Goal: Task Accomplishment & Management: Use online tool/utility

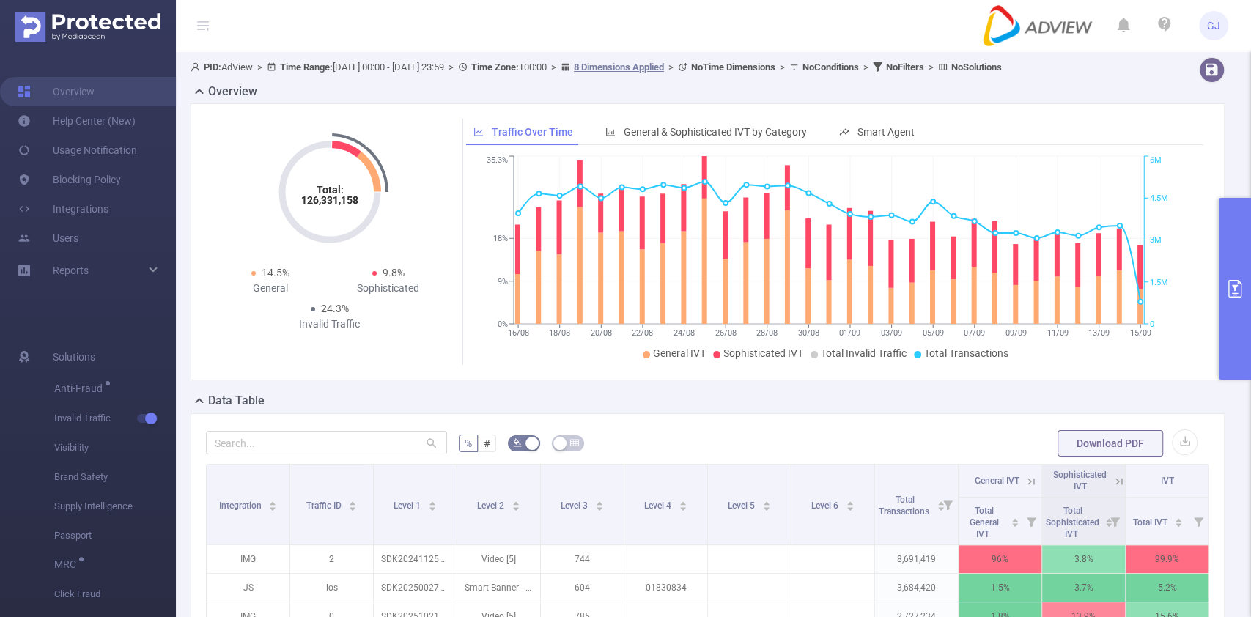
click at [1235, 245] on button "primary" at bounding box center [1235, 289] width 32 height 182
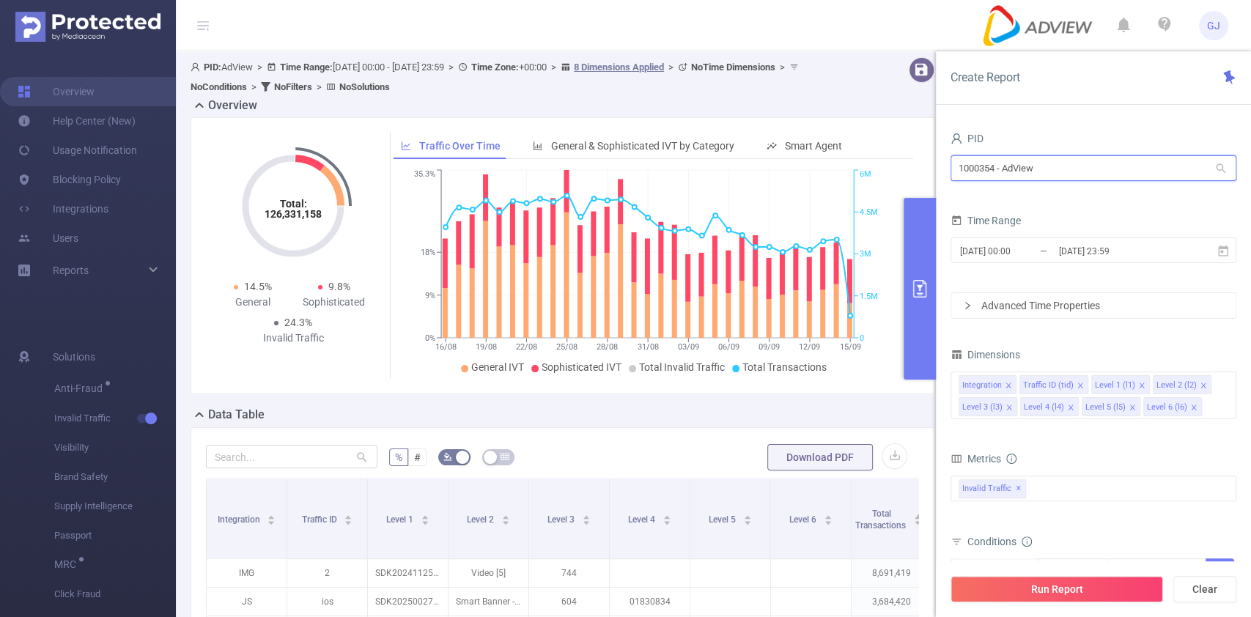
click at [1080, 169] on input "1000354 - AdView" at bounding box center [1094, 168] width 286 height 26
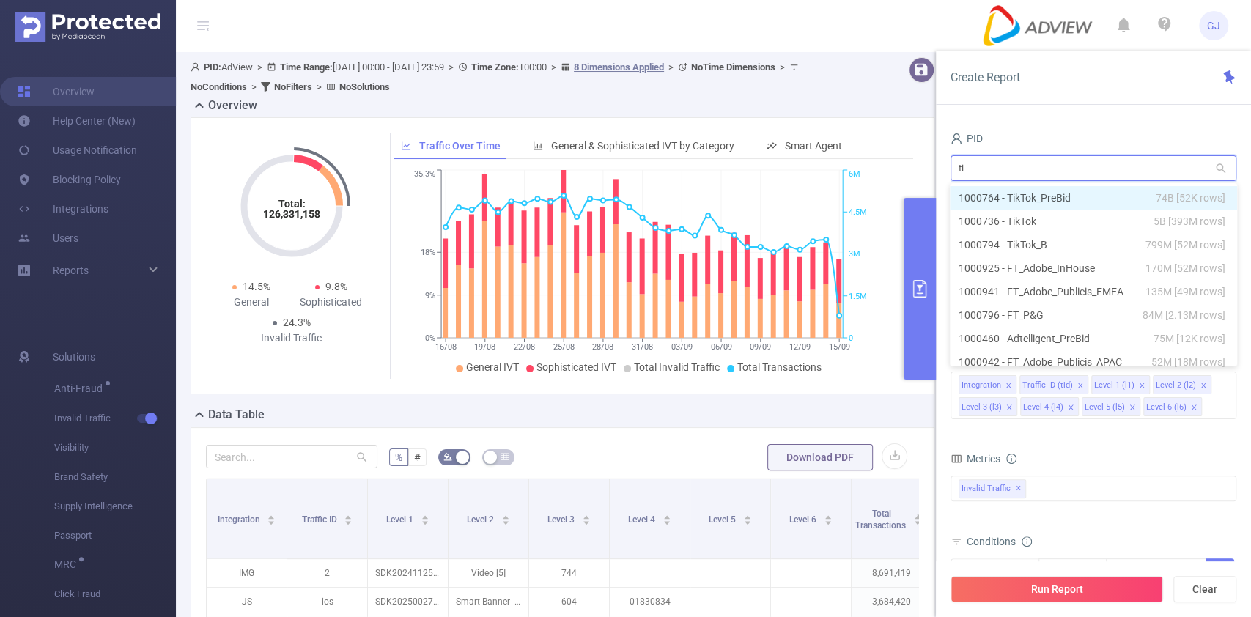
type input "tik"
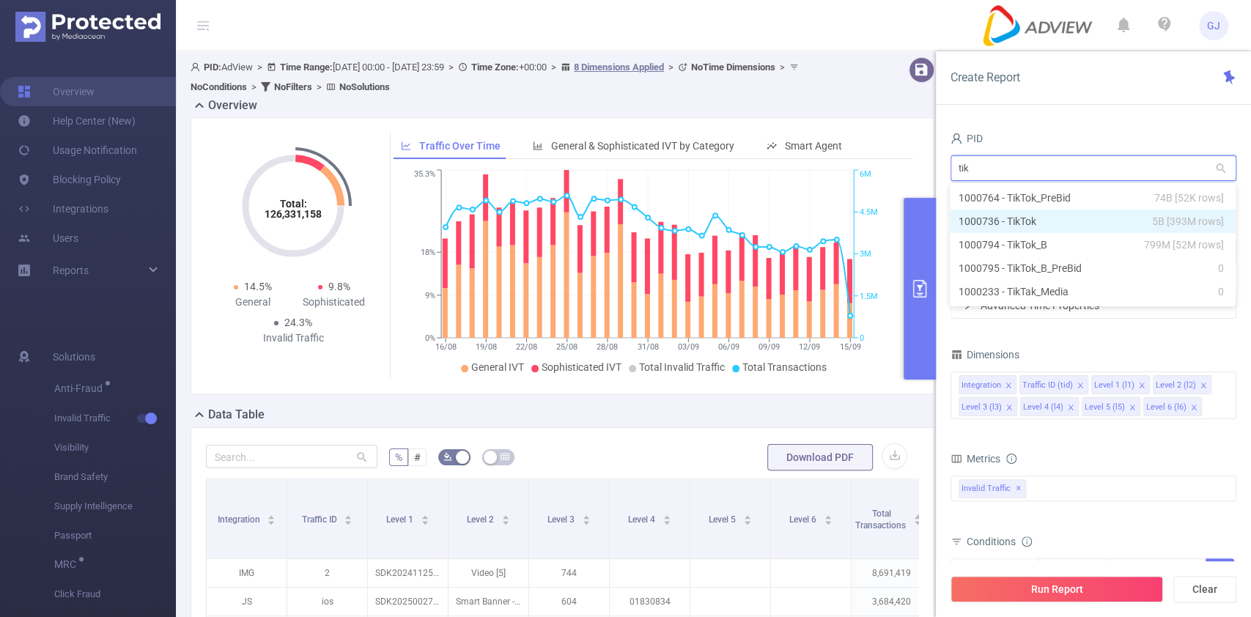
click at [1083, 213] on li "1000736 - TikTok 5B [393M rows]" at bounding box center [1093, 221] width 286 height 23
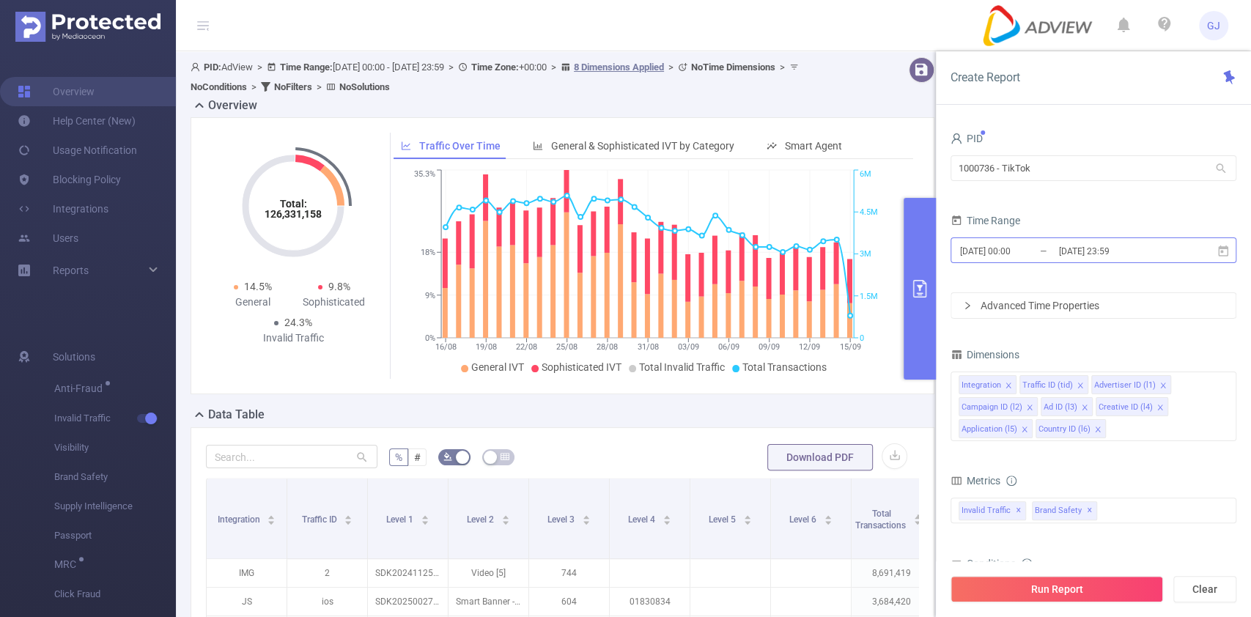
click at [1087, 251] on input "[DATE] 23:59" at bounding box center [1117, 251] width 119 height 20
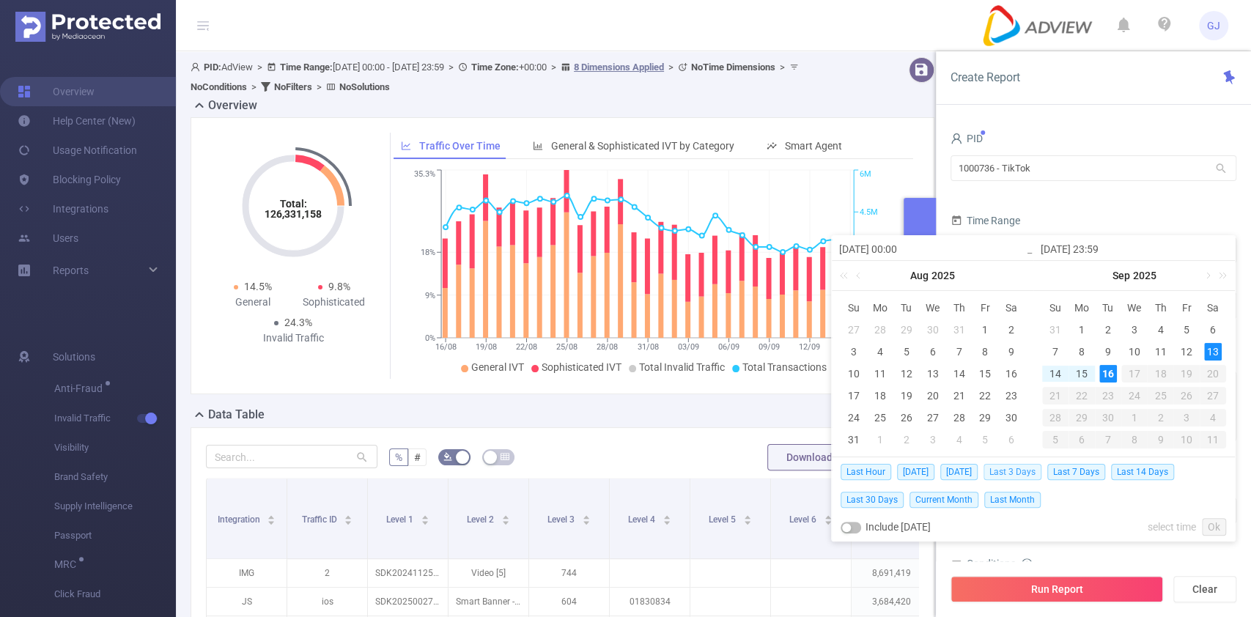
click at [1017, 465] on span "Last 3 Days" at bounding box center [1013, 472] width 58 height 16
type input "[DATE] 00:00"
type input "[DATE] 23:59"
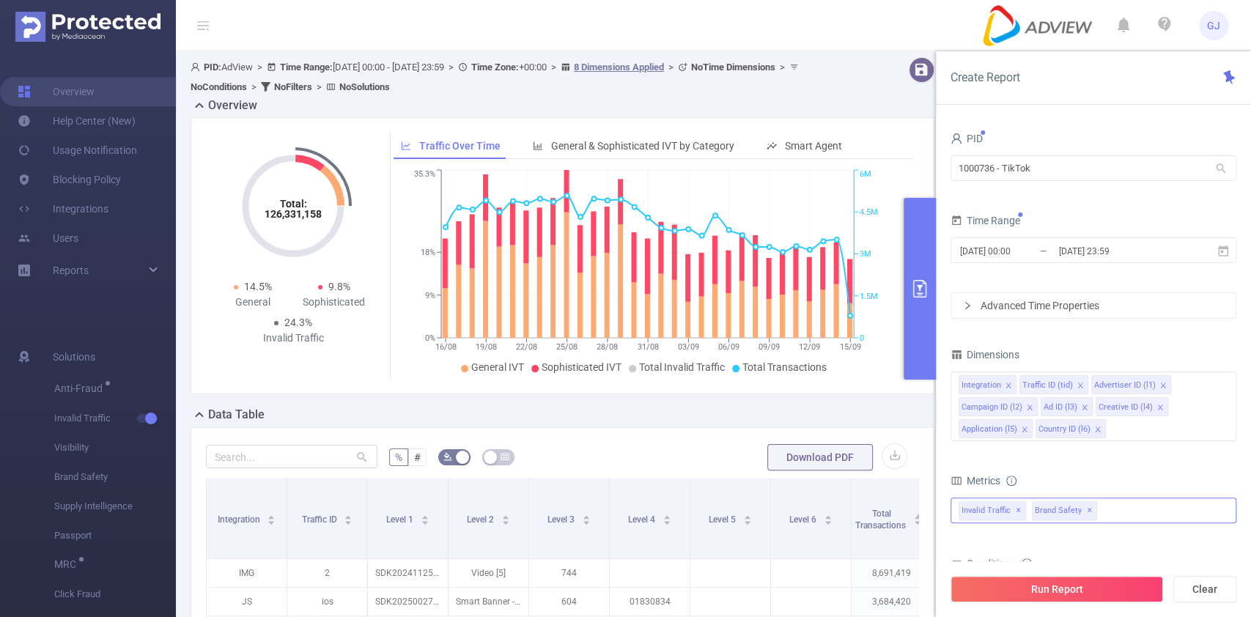
click at [1087, 509] on span "✕" at bounding box center [1090, 511] width 6 height 18
drag, startPoint x: 1020, startPoint y: 427, endPoint x: 1019, endPoint y: 419, distance: 8.2
click at [1021, 426] on icon "icon: close" at bounding box center [1024, 429] width 7 height 7
click at [1026, 405] on icon "icon: close" at bounding box center [1029, 407] width 7 height 7
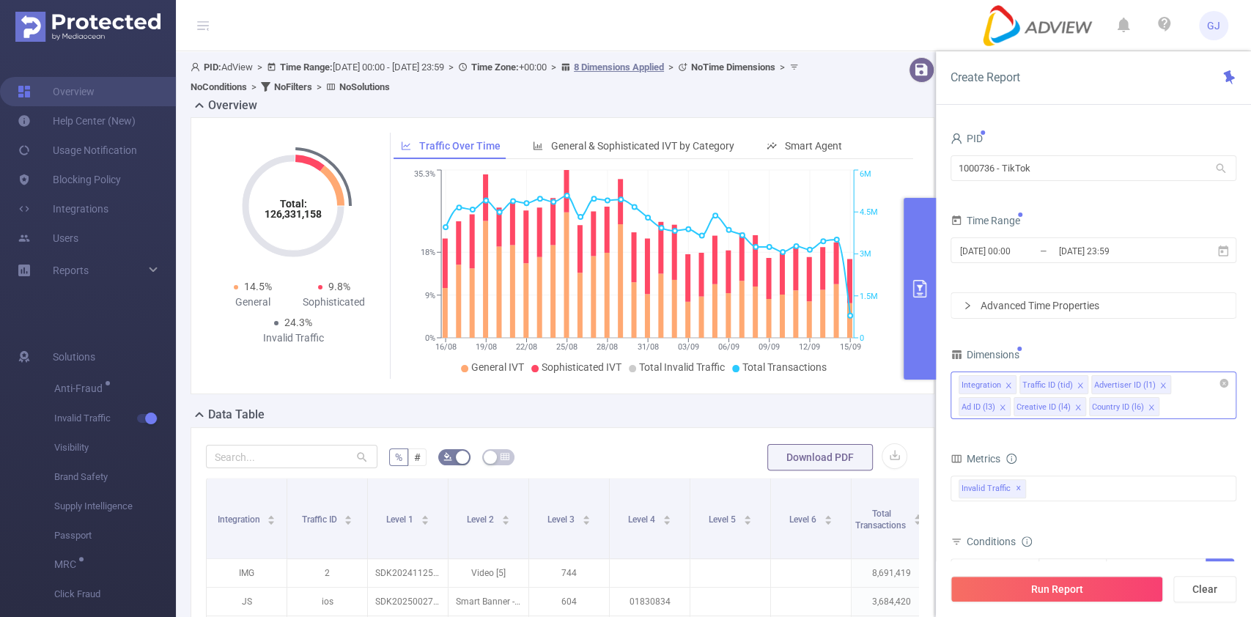
click at [1075, 408] on icon "icon: close" at bounding box center [1077, 407] width 5 height 5
drag, startPoint x: 1021, startPoint y: 409, endPoint x: 1085, endPoint y: 396, distance: 65.1
click at [1073, 408] on icon "icon: close" at bounding box center [1075, 407] width 5 height 5
click at [1160, 383] on icon "icon: close" at bounding box center [1163, 385] width 7 height 7
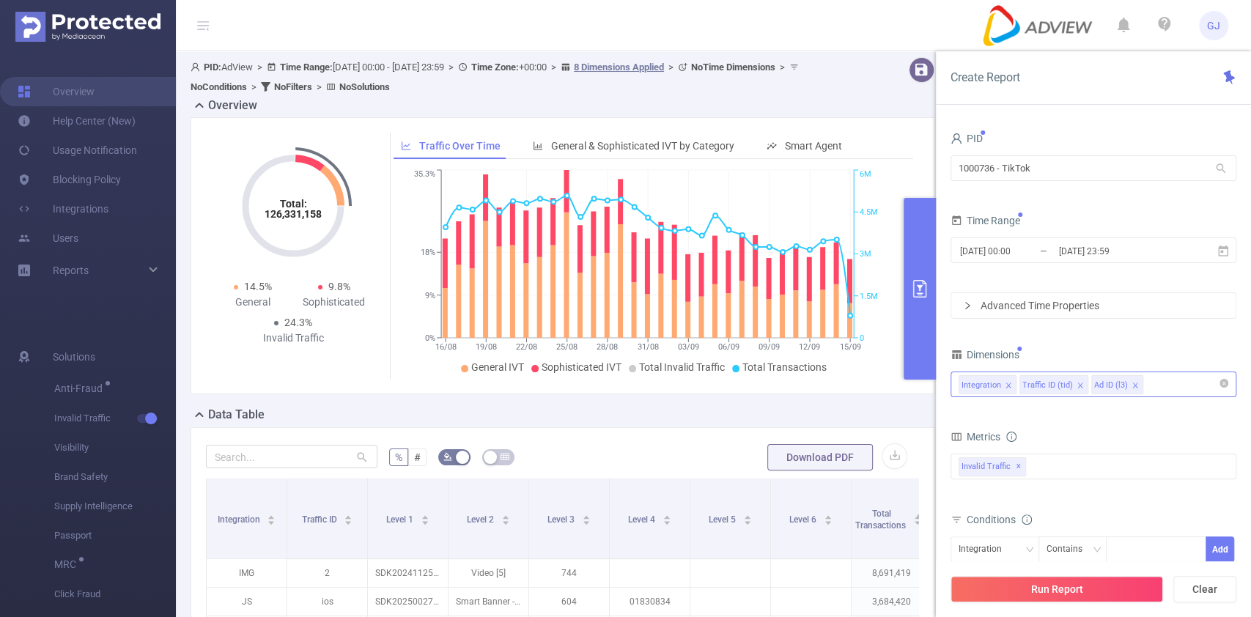
click at [1127, 383] on li "Ad ID (l3)" at bounding box center [1118, 384] width 52 height 19
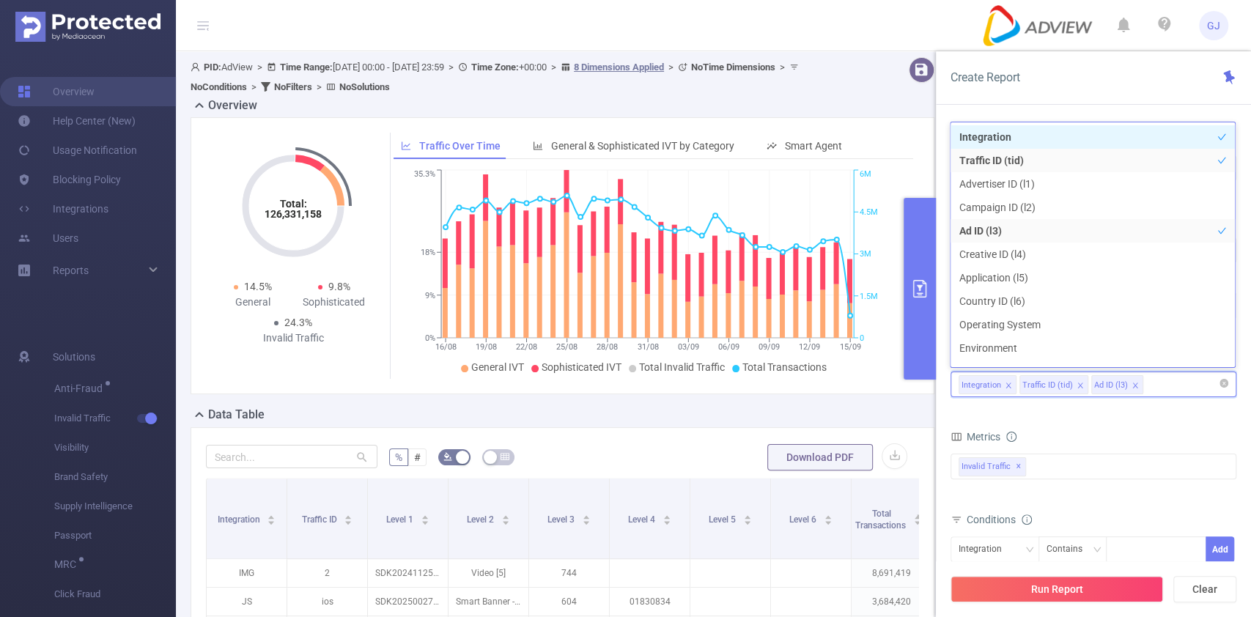
click at [1133, 386] on icon "icon: close" at bounding box center [1135, 385] width 7 height 7
click at [1144, 501] on div "total Total General IVT Data Centers Disclosed Bots Known Crawlers Irregular Ac…" at bounding box center [1094, 477] width 286 height 52
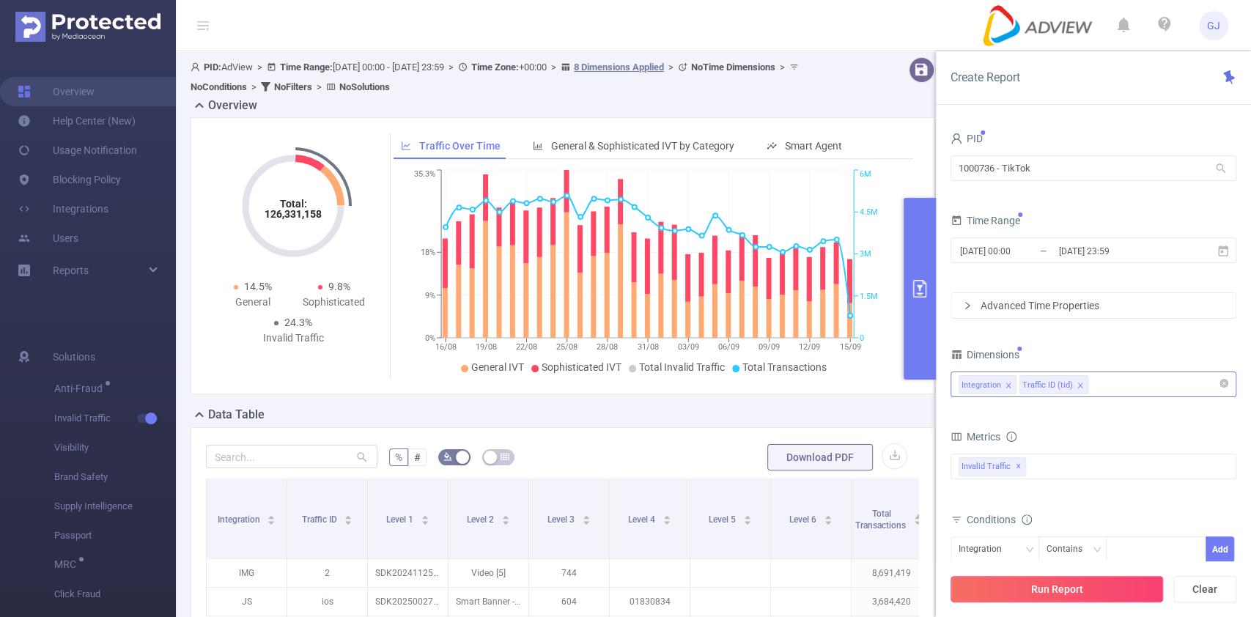
click at [1138, 585] on button "Run Report" at bounding box center [1057, 589] width 213 height 26
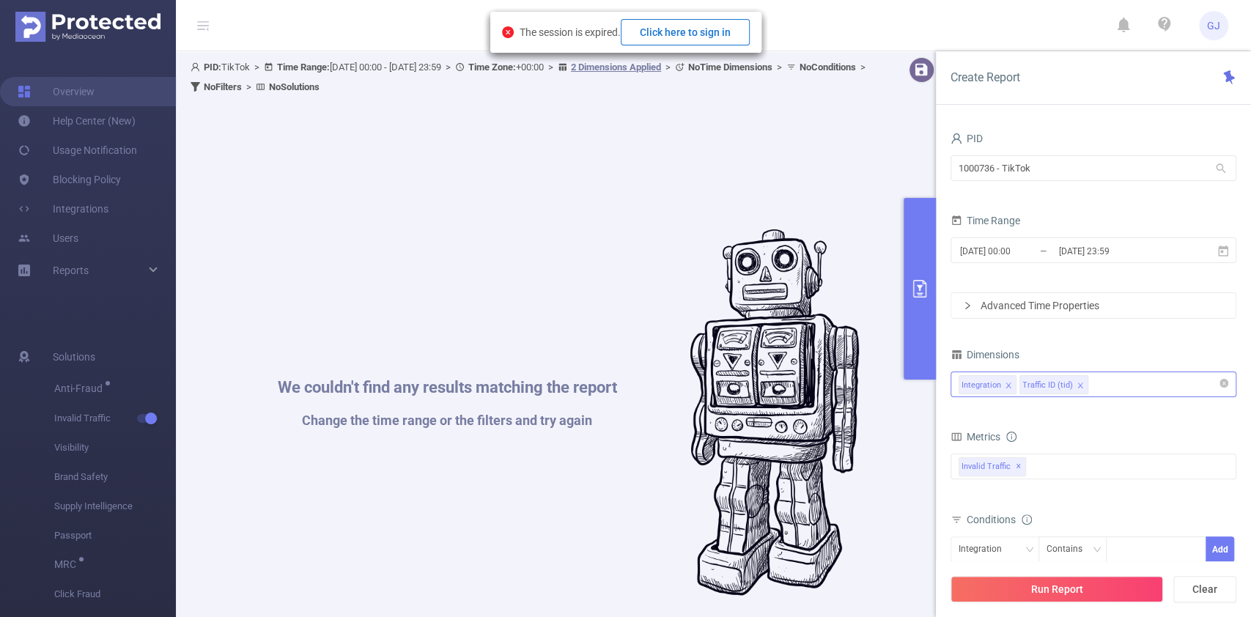
click at [708, 32] on button "Click here to sign in" at bounding box center [685, 32] width 129 height 26
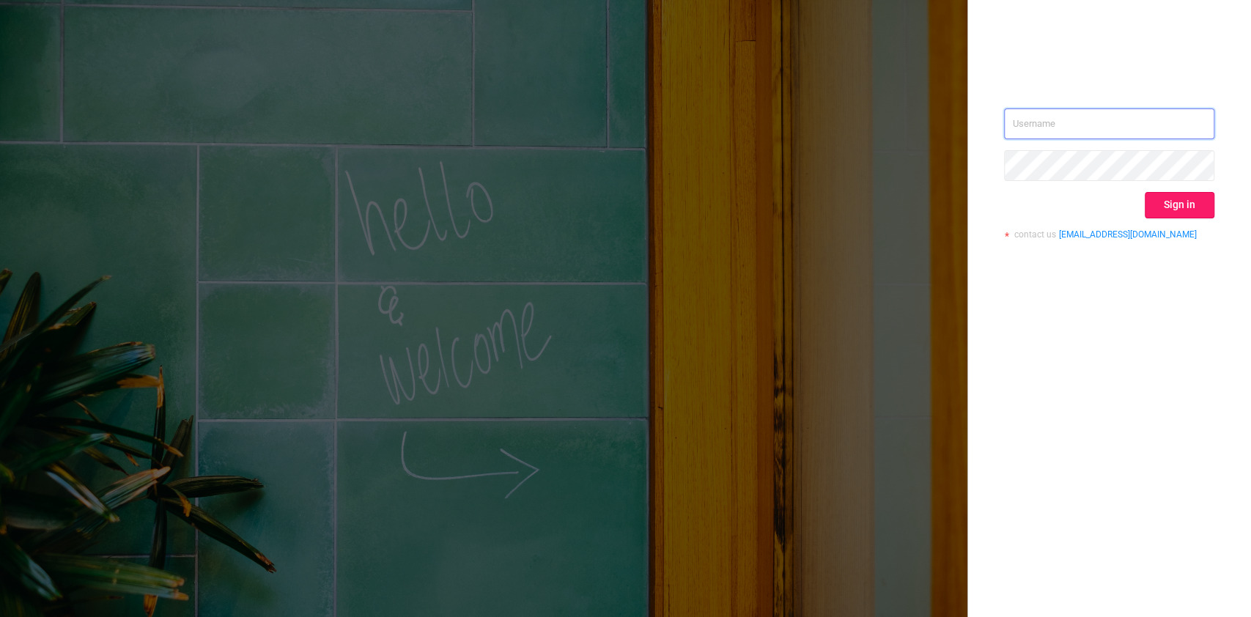
type input "[PERSON_NAME][EMAIL_ADDRESS][DOMAIN_NAME]"
click at [1182, 212] on button "Sign in" at bounding box center [1180, 205] width 70 height 26
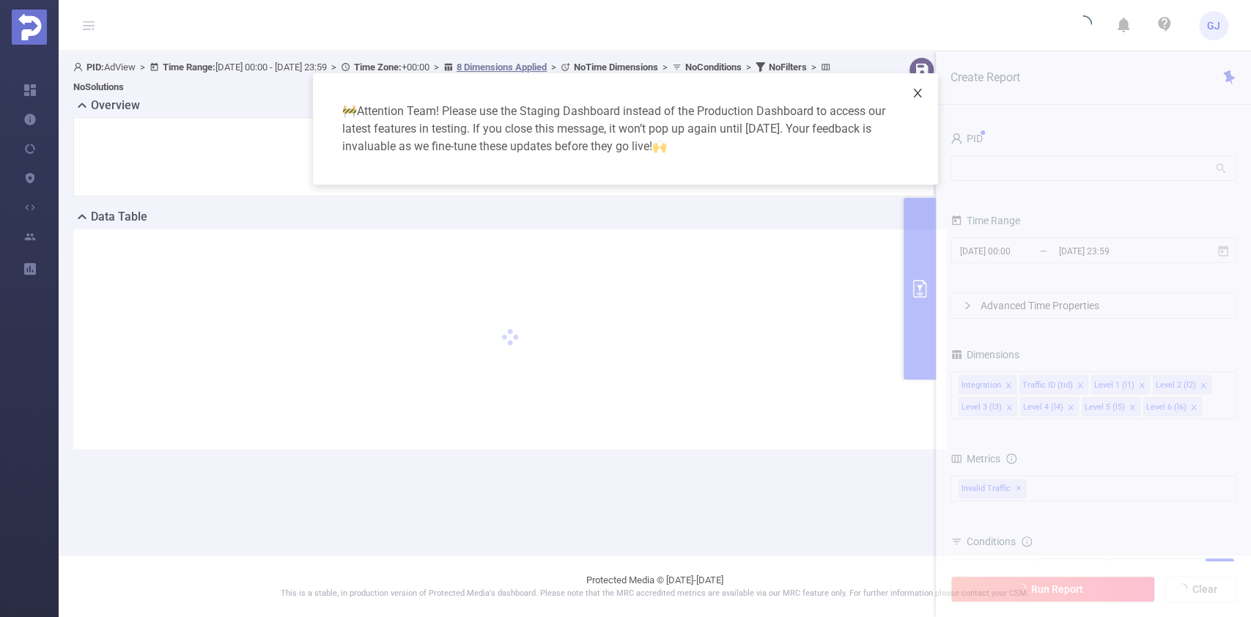
click at [921, 92] on icon "icon: close" at bounding box center [918, 93] width 12 height 12
